Goal: Understand process/instructions: Learn how to perform a task or action

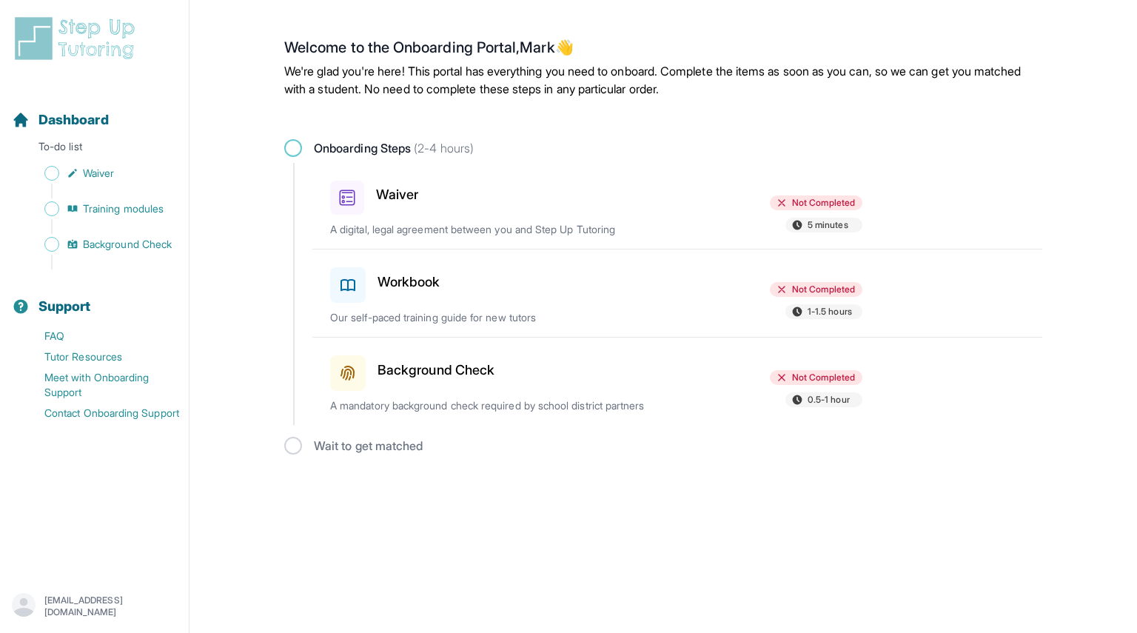
click at [776, 195] on span "Not Completed" at bounding box center [816, 202] width 93 height 15
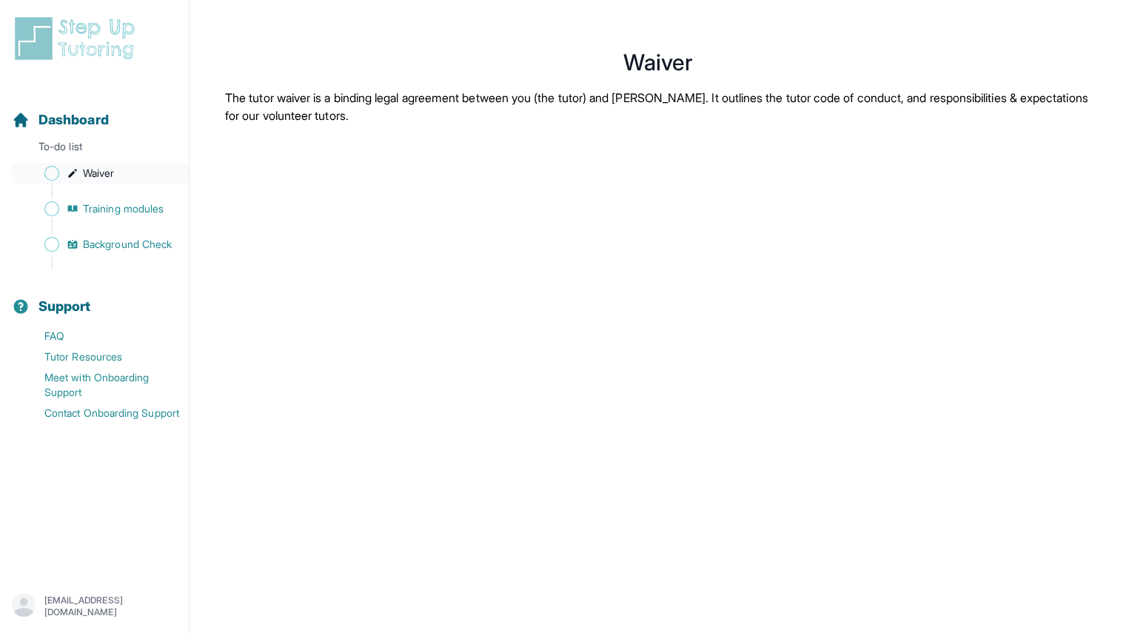
click at [89, 175] on span "Waiver" at bounding box center [98, 173] width 31 height 15
click at [101, 172] on span "Waiver" at bounding box center [98, 173] width 31 height 15
click at [113, 204] on span "Training modules" at bounding box center [123, 208] width 81 height 15
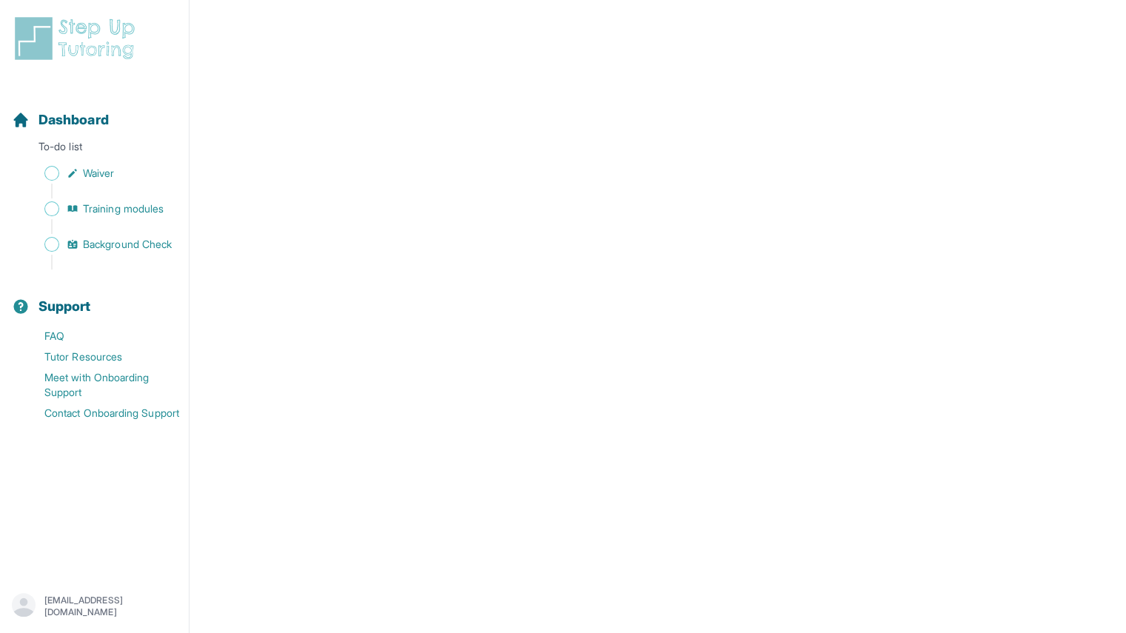
scroll to position [423, 0]
